Goal: Task Accomplishment & Management: Manage account settings

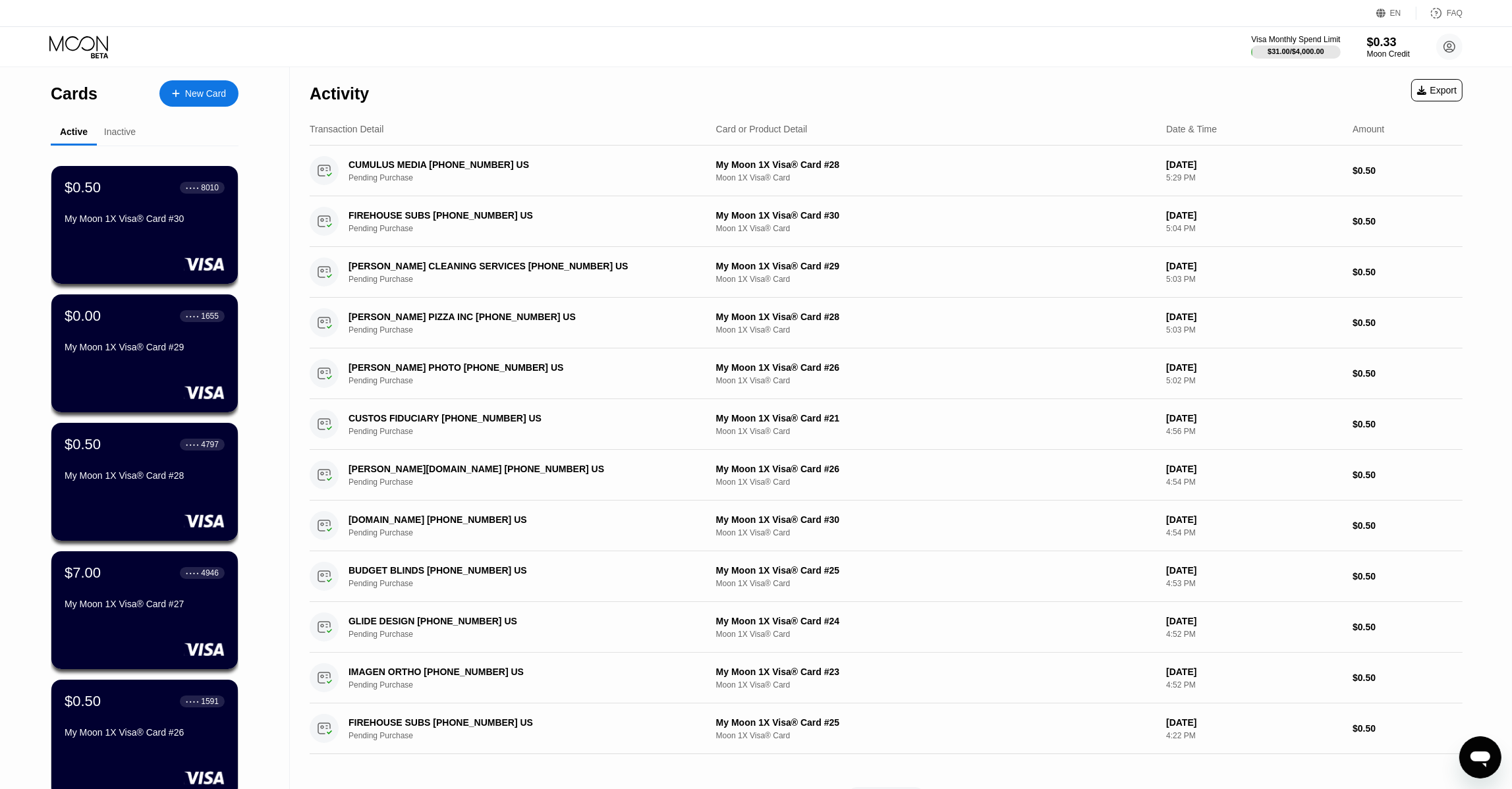
click at [245, 577] on div "Cards New Card Active Inactive $0.50 ● ● ● ● 8010 My Moon 1X Visa® Card #30 $0.…" at bounding box center [145, 468] width 289 height 802
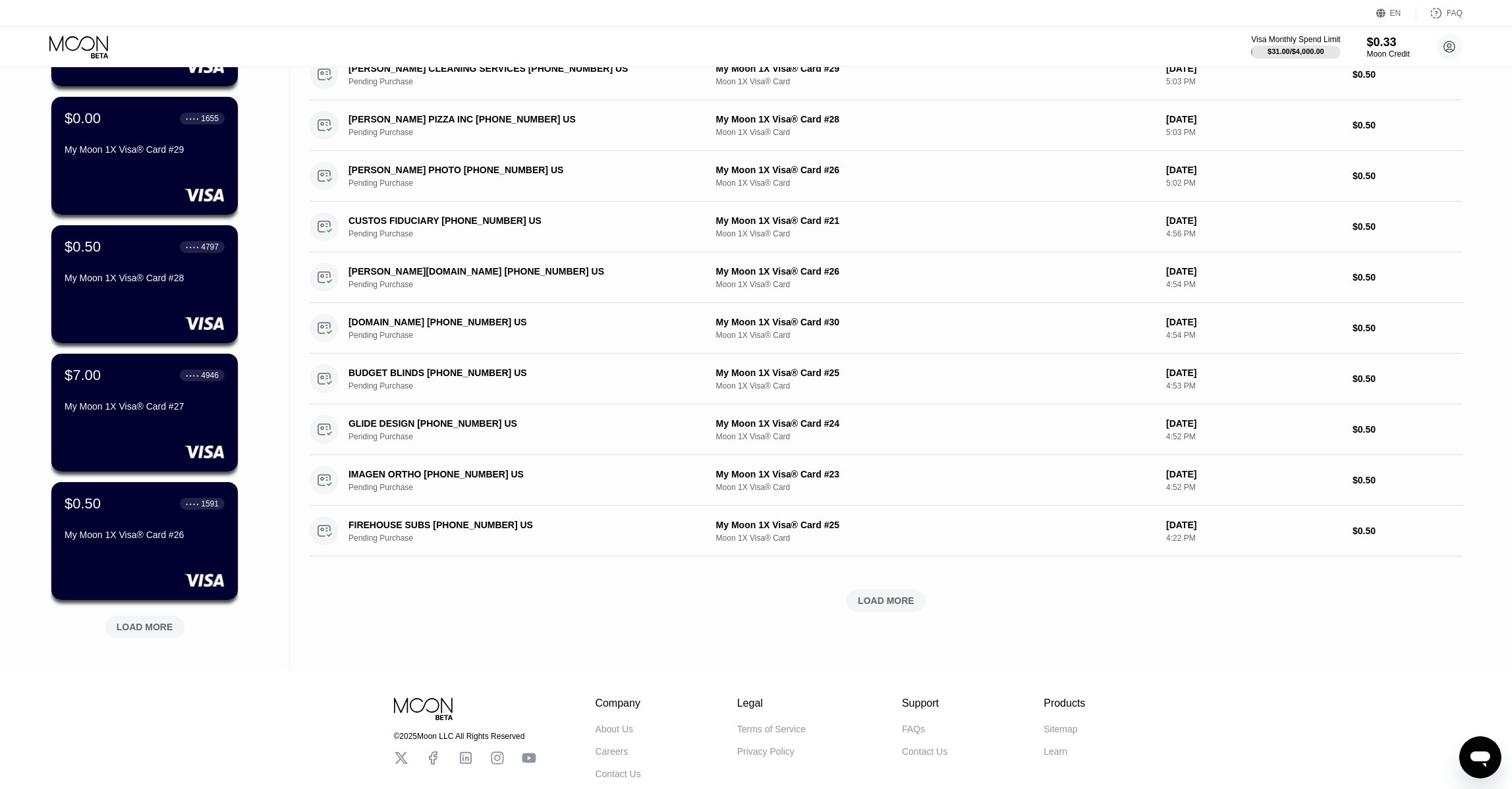
scroll to position [263, 0]
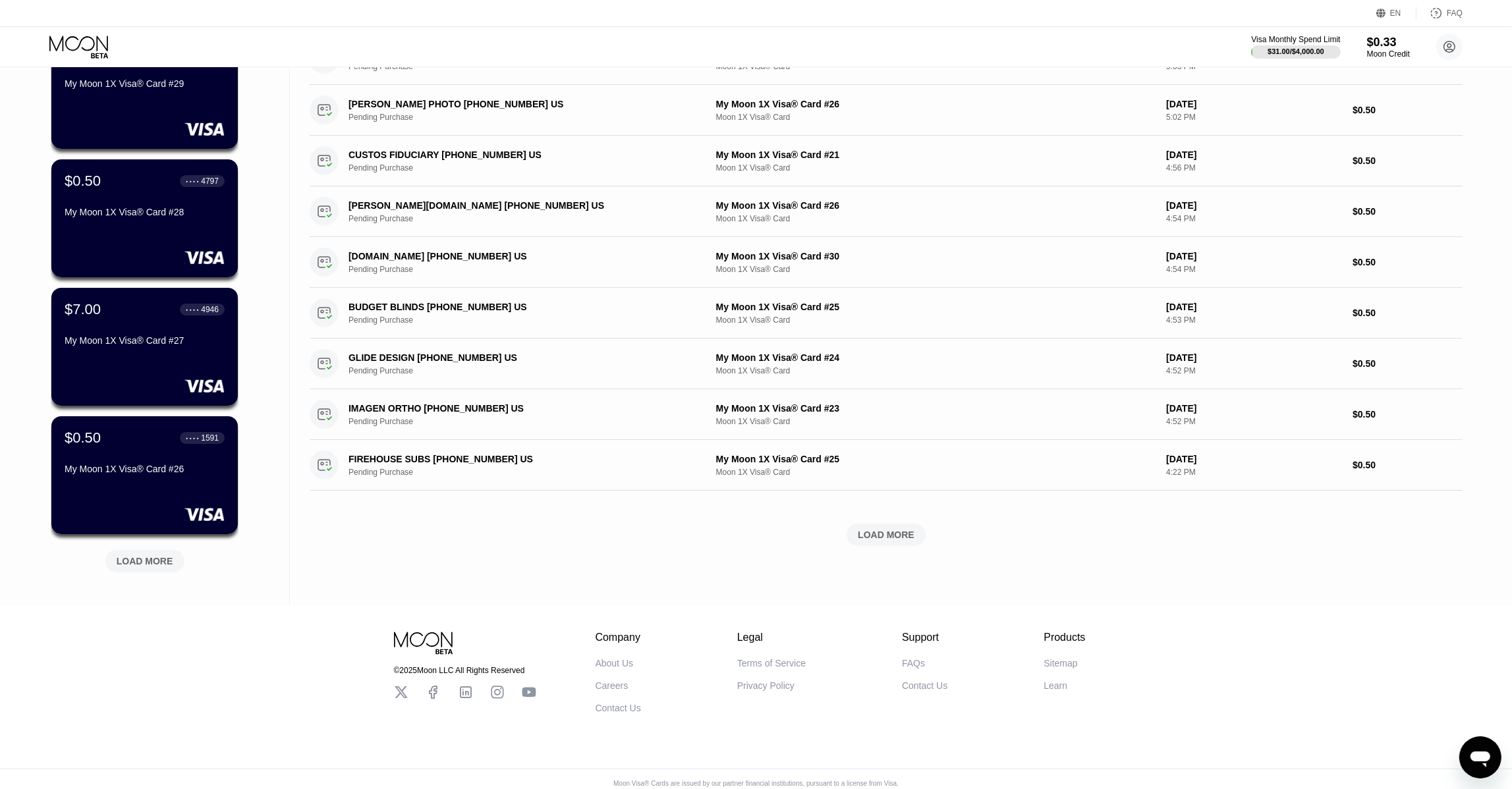
click at [147, 561] on div "LOAD MORE" at bounding box center [145, 561] width 56 height 12
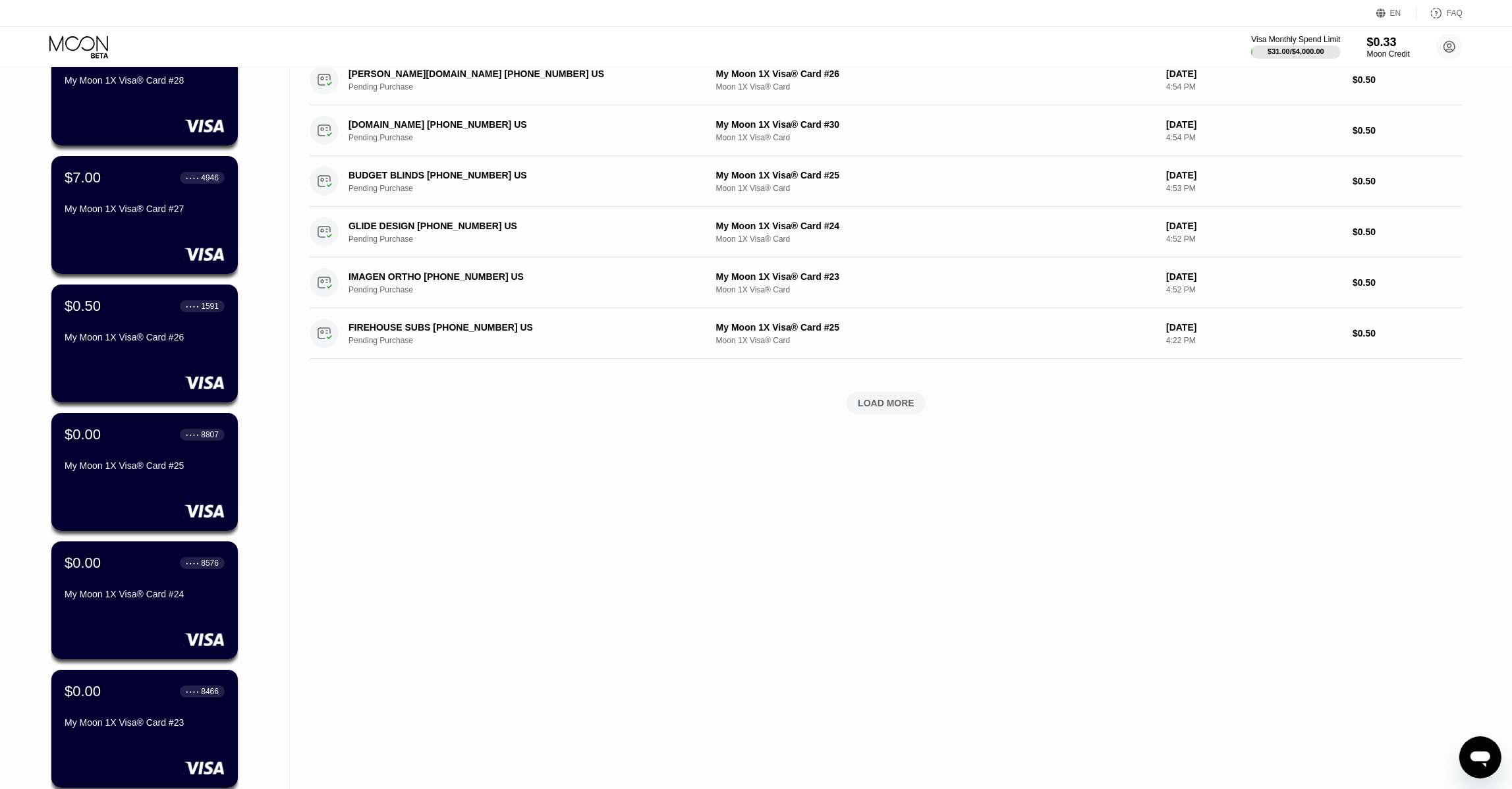
scroll to position [460, 0]
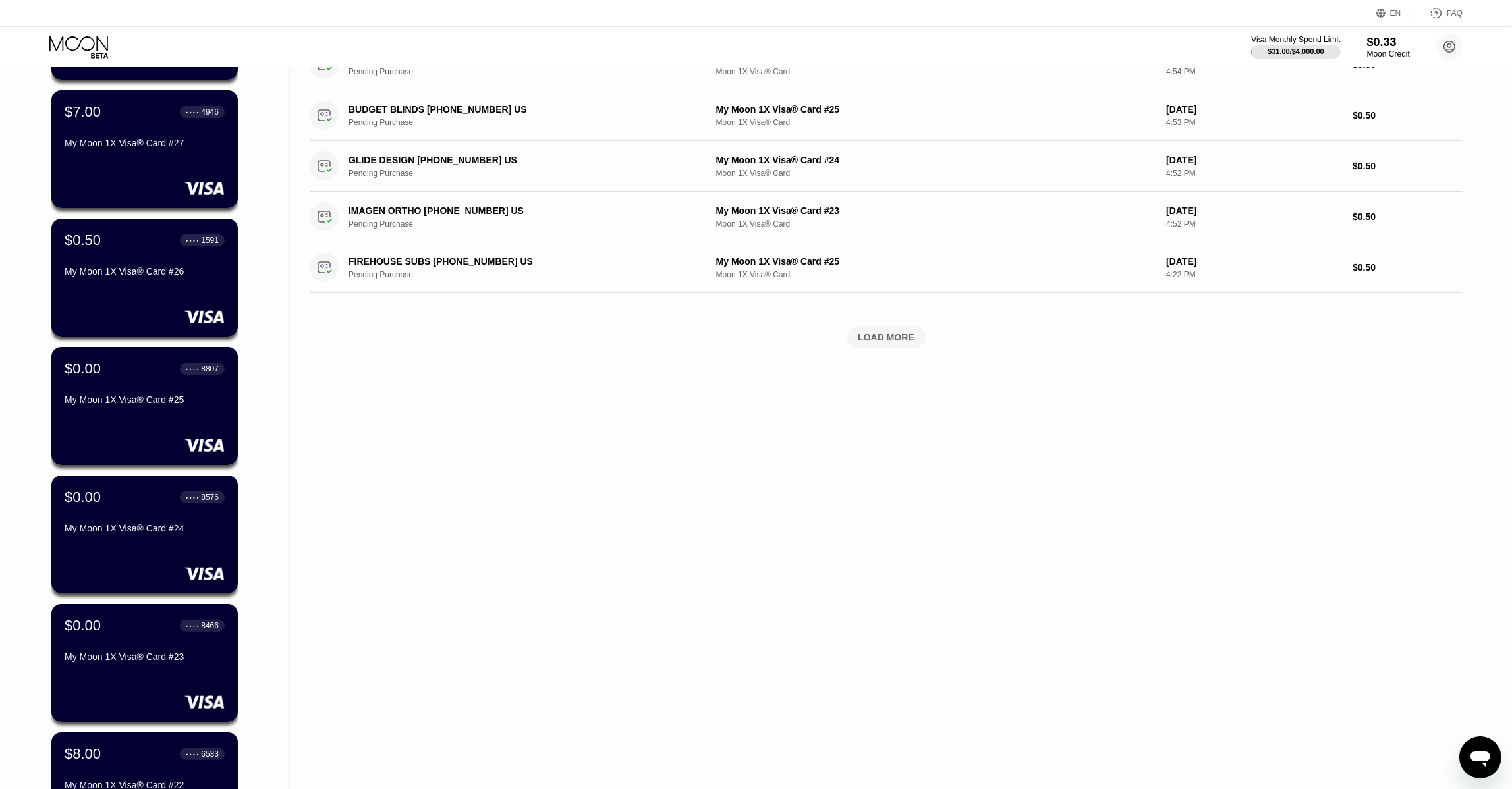
click at [288, 447] on div "Cards New Card Active Inactive $0.50 ● ● ● ● 8010 My Moon 1X Visa® Card #30 $0.…" at bounding box center [145, 328] width 289 height 1443
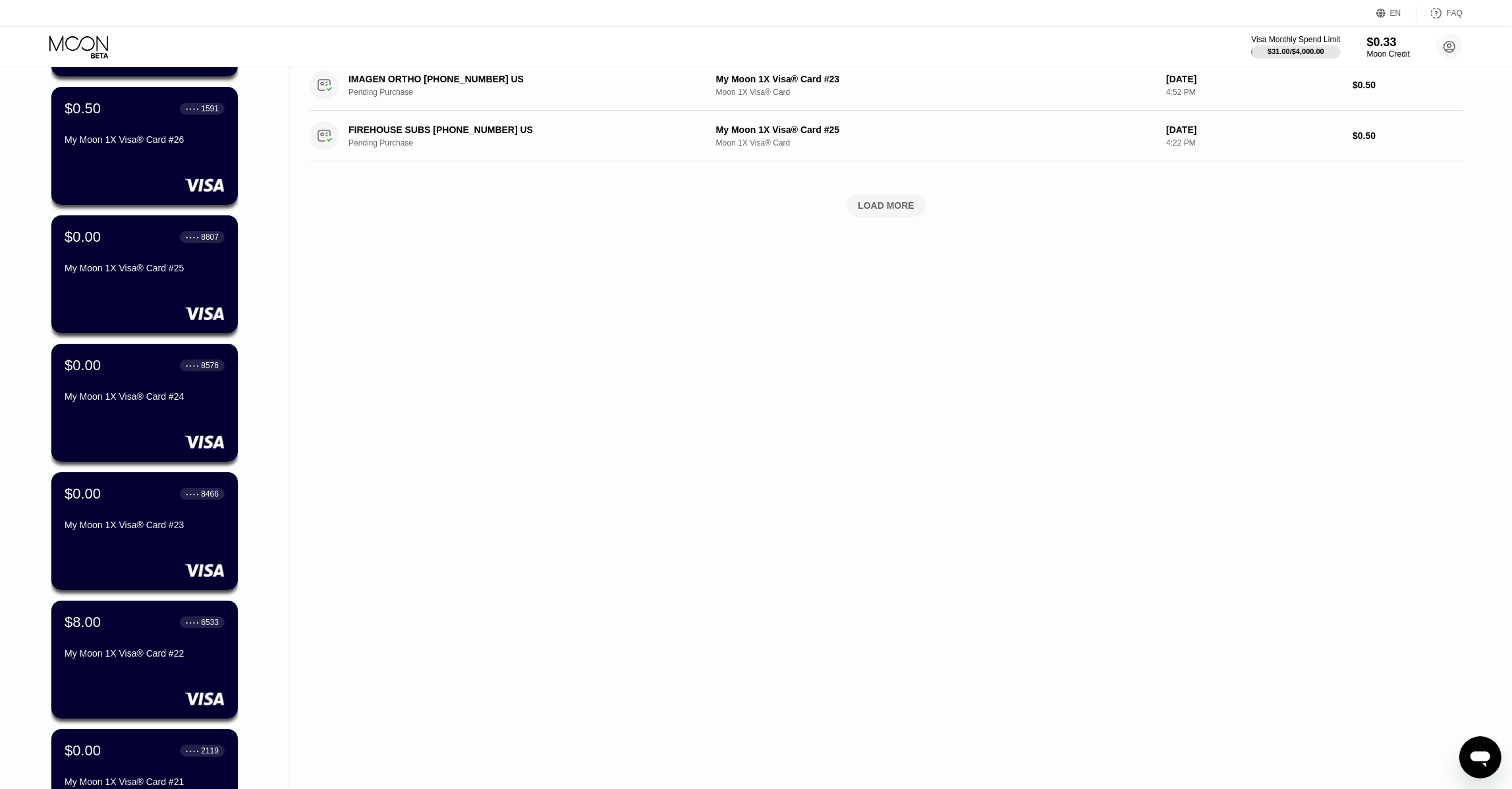
scroll to position [659, 0]
